Goal: Transaction & Acquisition: Purchase product/service

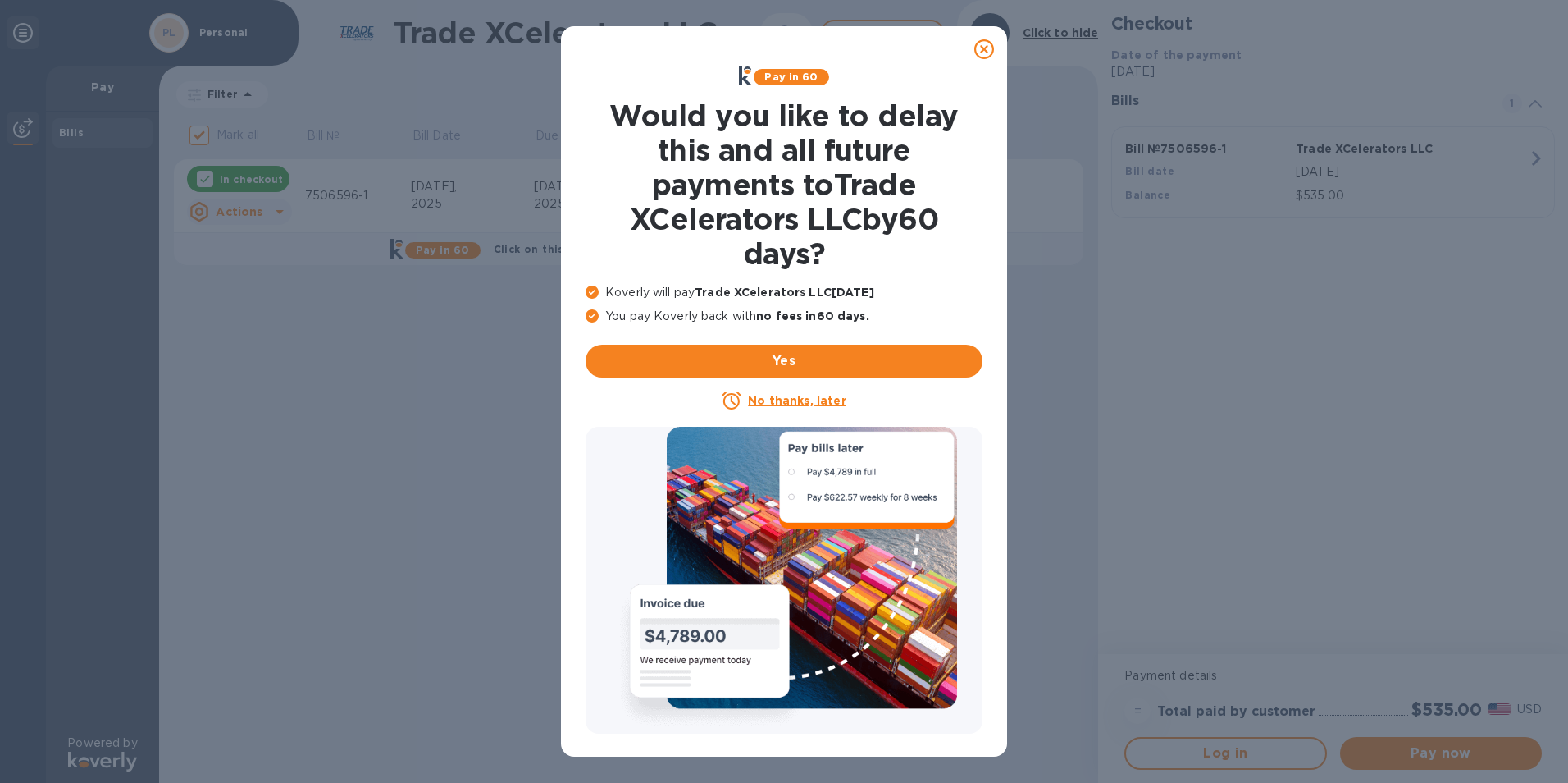
click at [802, 400] on u "No thanks, later" at bounding box center [797, 400] width 98 height 13
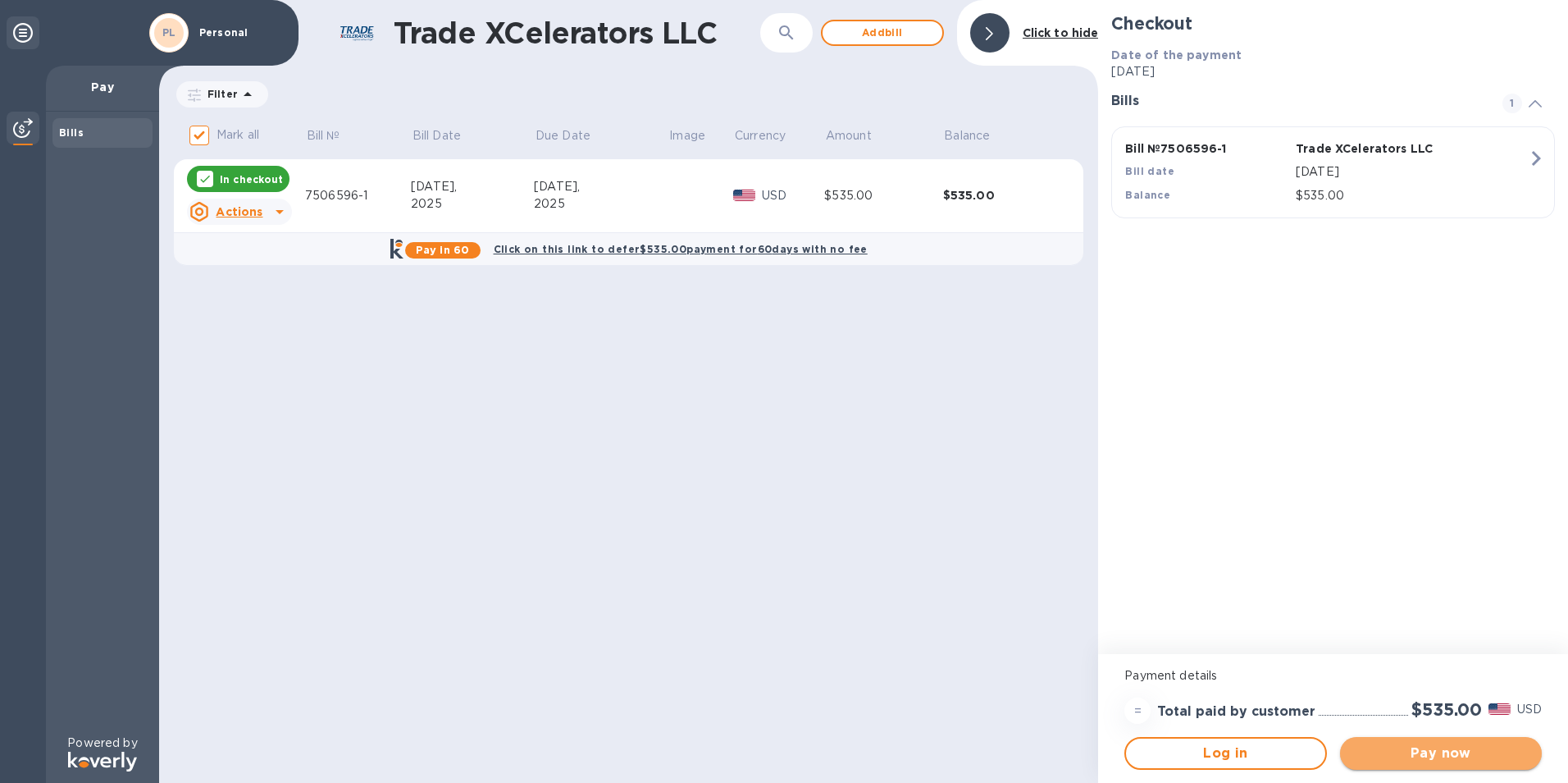
click at [1418, 747] on span "Pay now" at bounding box center [1440, 753] width 175 height 20
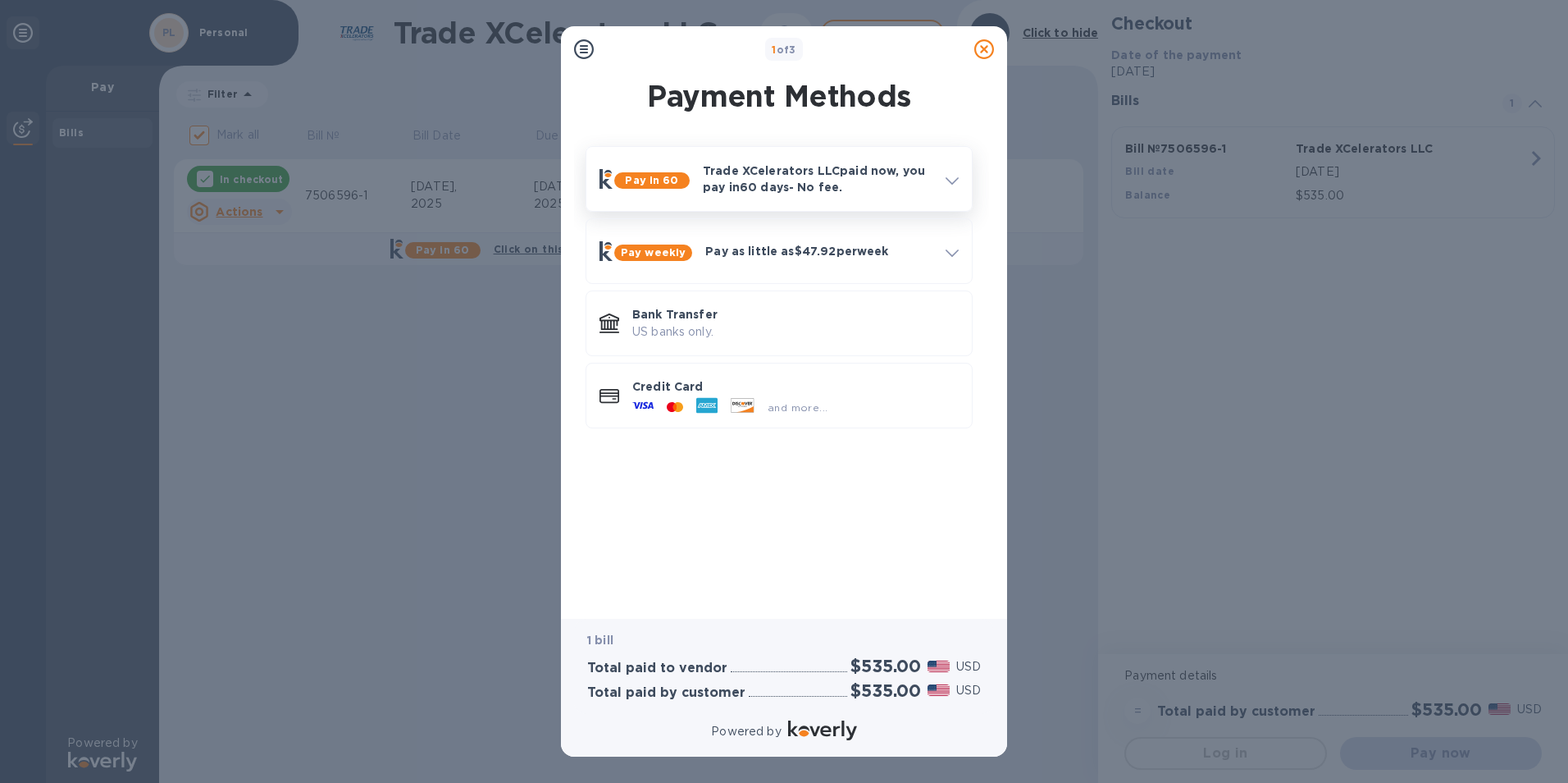
click at [921, 182] on p "Trade XCelerators LLC paid now, you pay in 60 days - No fee." at bounding box center [817, 179] width 230 height 33
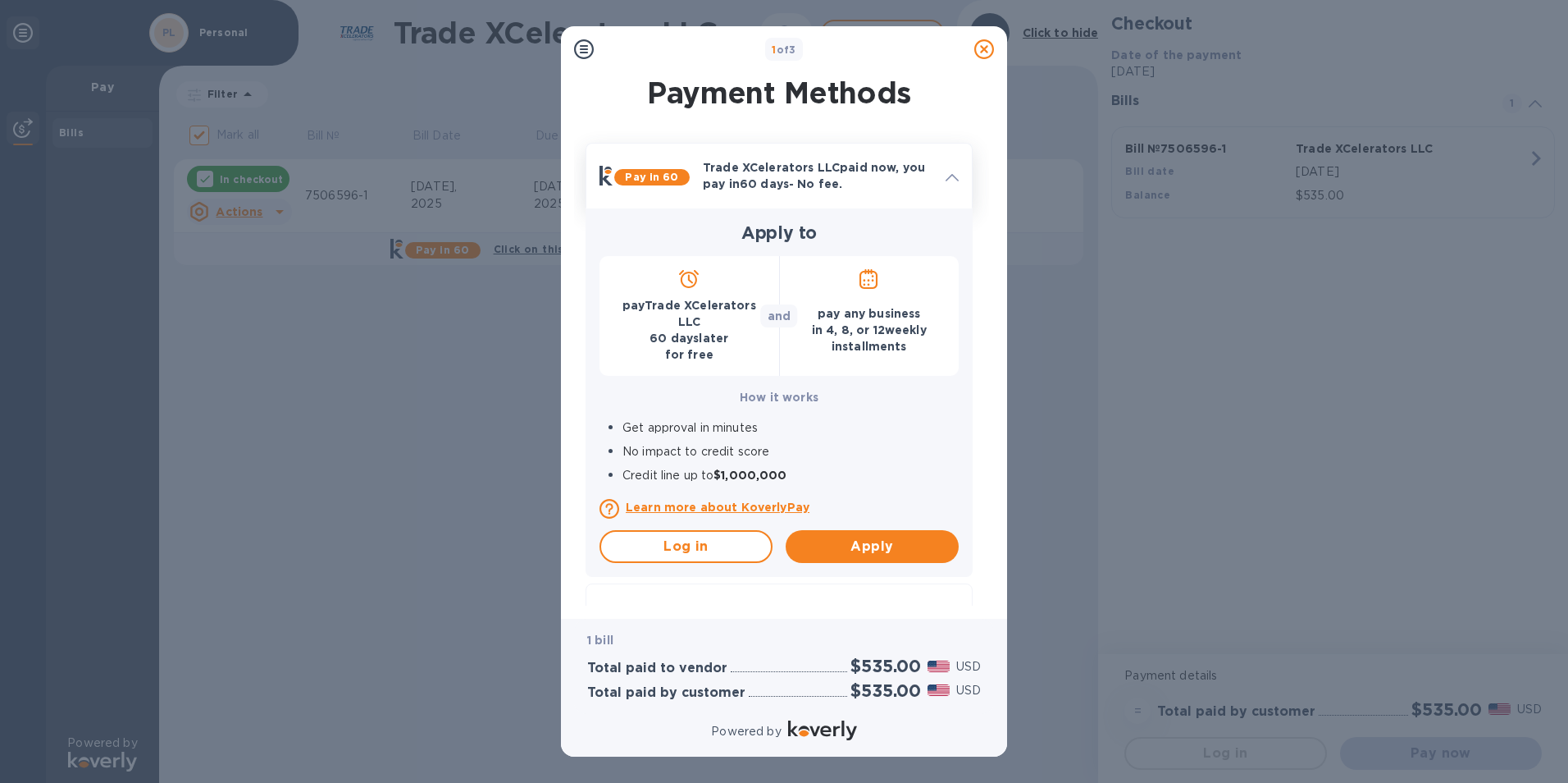
click at [962, 175] on div at bounding box center [952, 175] width 26 height 29
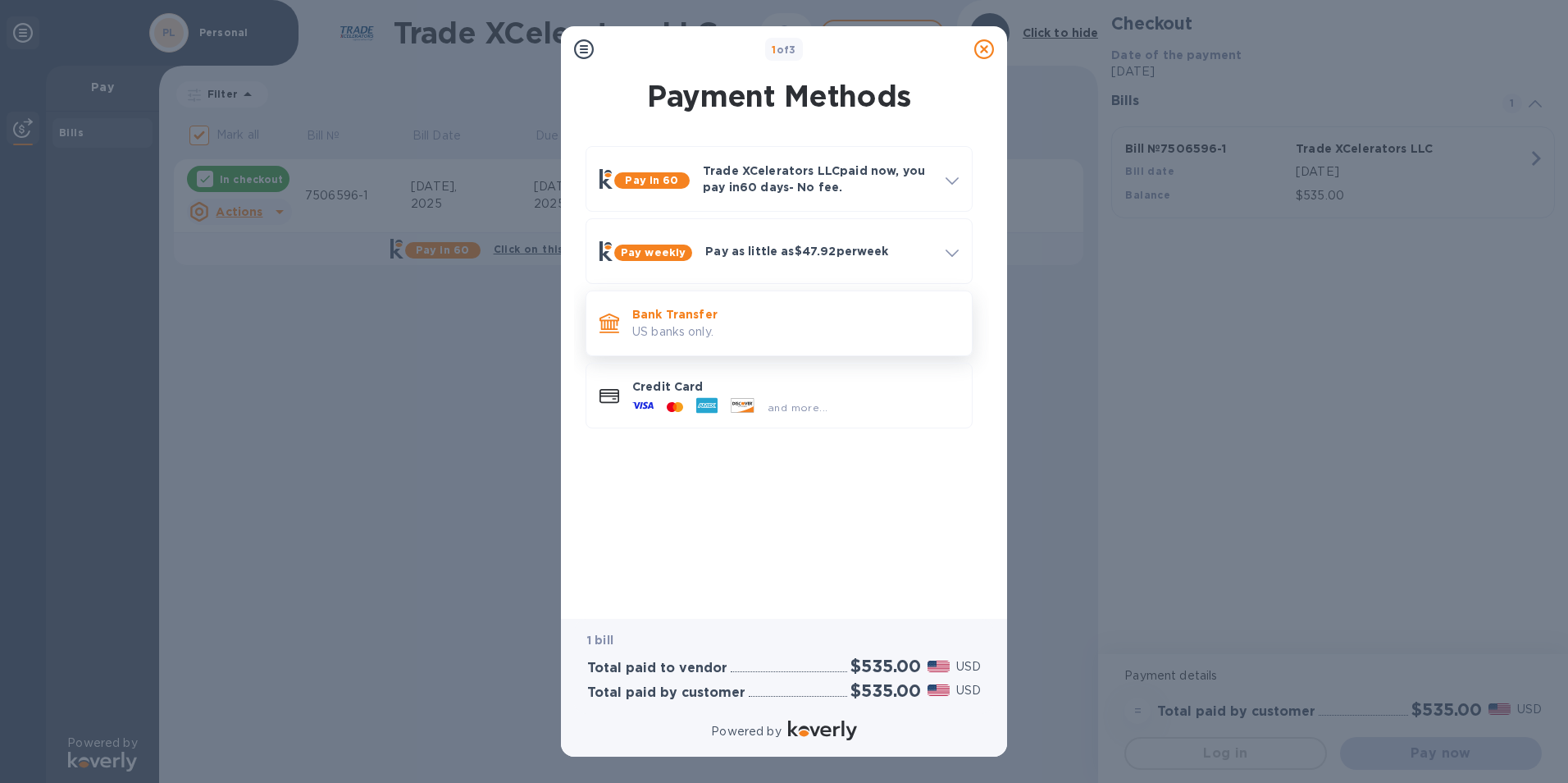
click at [706, 329] on p "US banks only." at bounding box center [796, 332] width 326 height 17
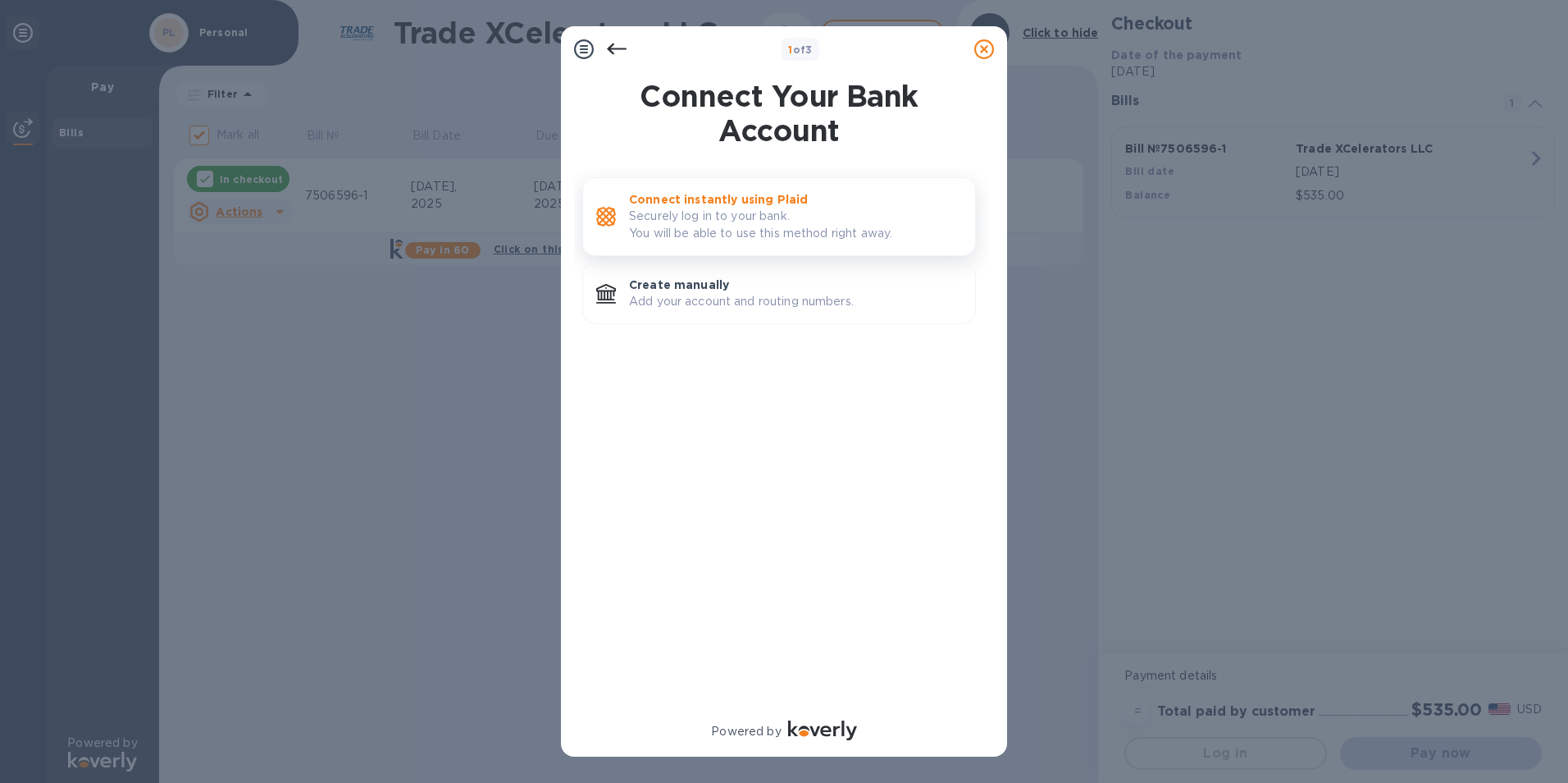
click at [766, 230] on p "Securely log in to your bank. You will be able to use this method right away." at bounding box center [796, 224] width 333 height 35
click at [759, 223] on p "Securely log in to your bank. You will be able to use this method right away." at bounding box center [796, 224] width 333 height 35
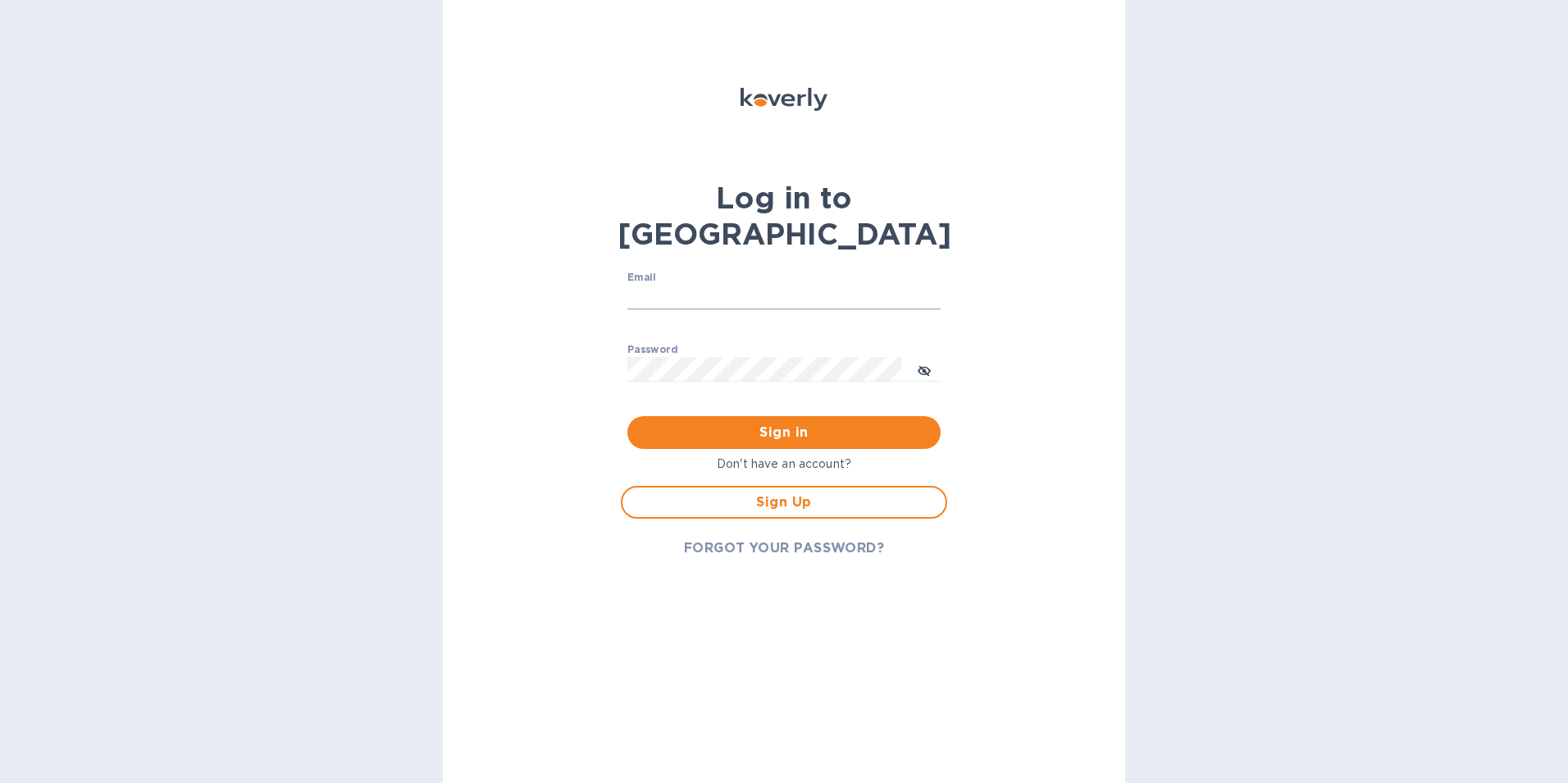
click at [752, 285] on input "Email" at bounding box center [784, 297] width 313 height 25
click at [570, 324] on div "Log in to Koverly Email ​ Password ​ Sign in Don't have an account? Sign Up FOR…" at bounding box center [784, 391] width 683 height 783
